Goal: Check status: Check status

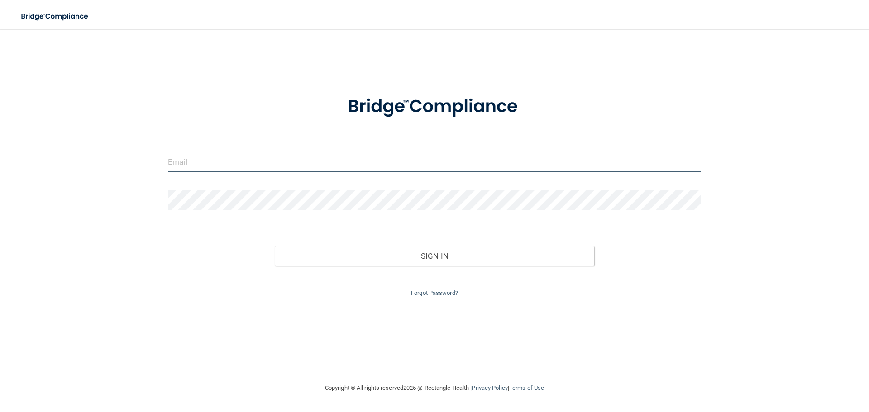
click at [230, 167] on input "email" at bounding box center [434, 162] width 533 height 20
type input "[EMAIL_ADDRESS][DOMAIN_NAME]"
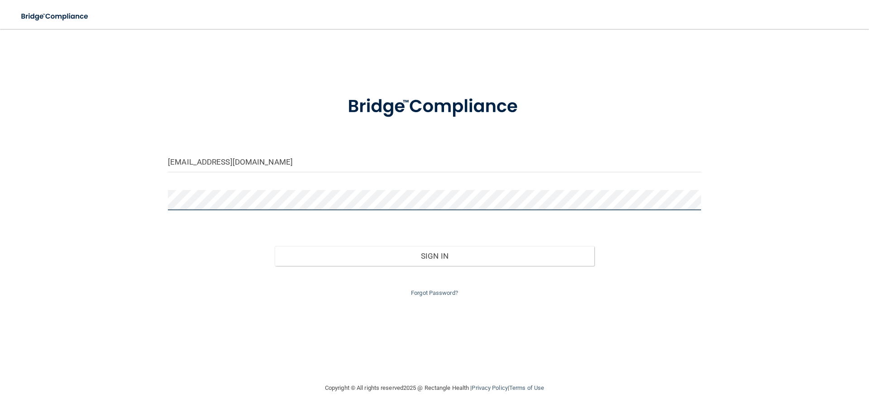
click at [275, 246] on button "Sign In" at bounding box center [435, 256] width 320 height 20
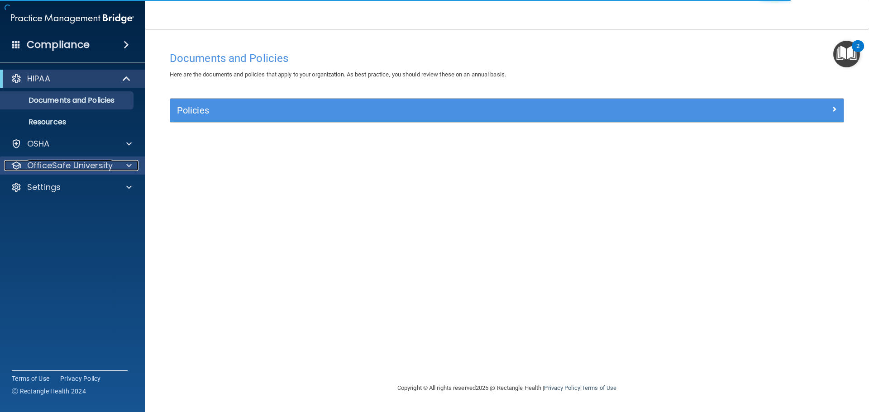
click at [62, 161] on p "OfficeSafe University" at bounding box center [70, 165] width 86 height 11
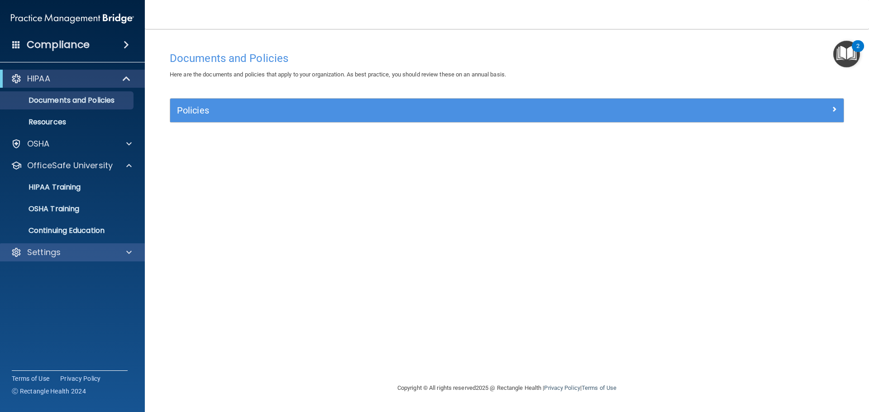
click at [64, 247] on div "Settings" at bounding box center [72, 252] width 145 height 18
click at [66, 253] on div "Settings" at bounding box center [60, 252] width 112 height 11
click at [69, 274] on p "My Account" at bounding box center [68, 274] width 124 height 9
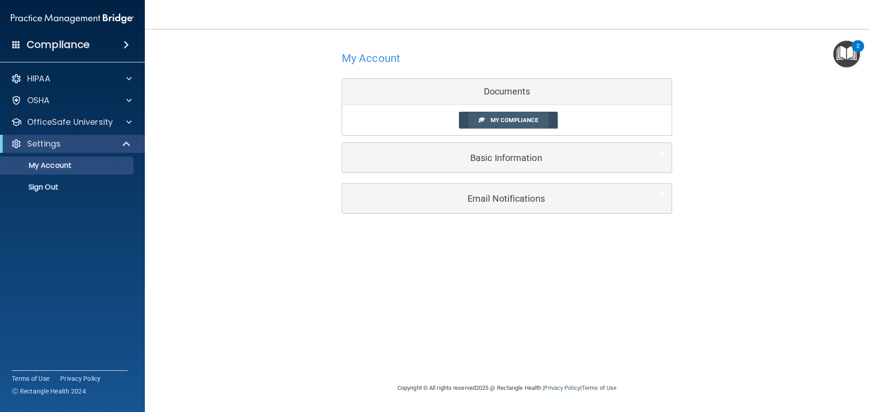
click at [496, 121] on span "My Compliance" at bounding box center [514, 120] width 48 height 7
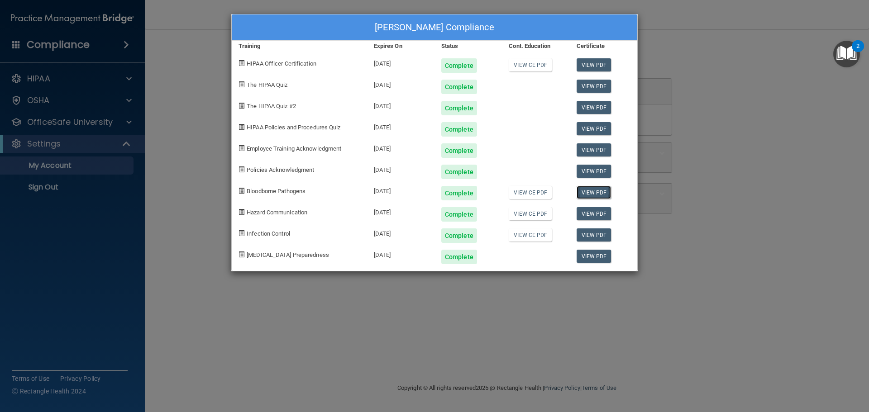
click at [604, 190] on link "View PDF" at bounding box center [593, 192] width 35 height 13
click at [586, 233] on link "View PDF" at bounding box center [593, 234] width 35 height 13
click at [590, 213] on link "View PDF" at bounding box center [593, 213] width 35 height 13
click at [762, 61] on div "[PERSON_NAME] Compliance Training Expires On Status Cont. Education Certificate…" at bounding box center [434, 206] width 869 height 412
